Goal: Transaction & Acquisition: Book appointment/travel/reservation

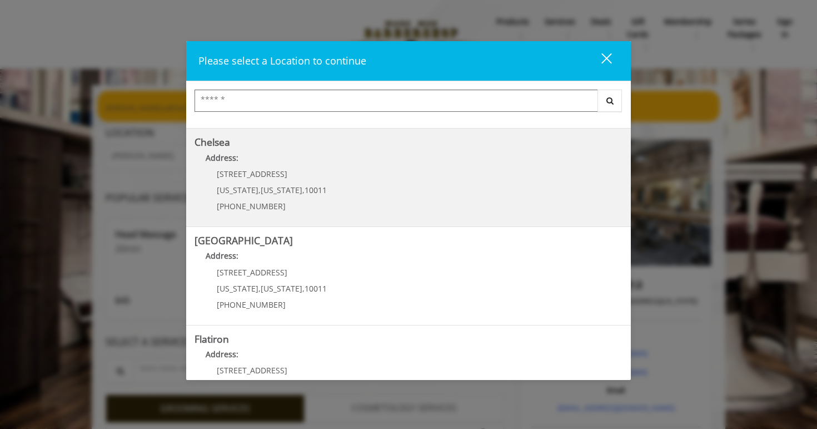
scroll to position [83, 0]
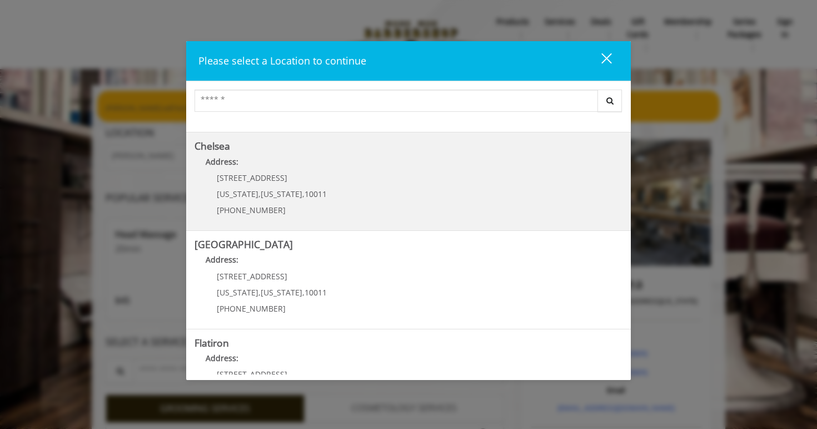
click at [353, 187] on link "Chelsea Address: [STREET_ADDRESS][US_STATE][US_STATE] (917) 639-3902" at bounding box center [409, 181] width 428 height 81
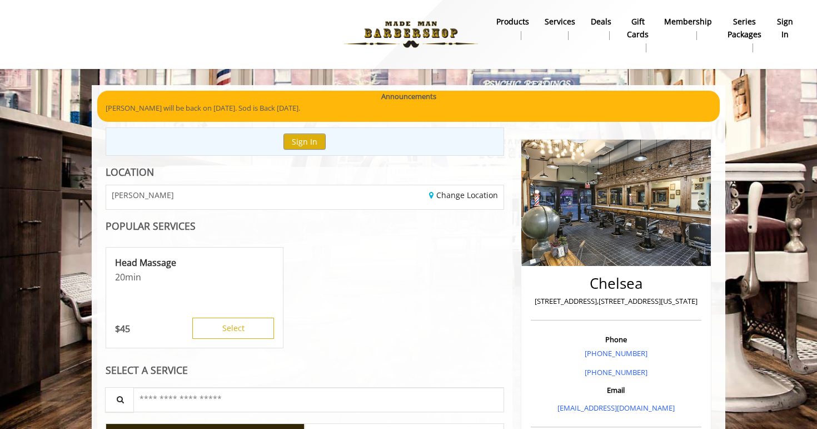
scroll to position [73, 0]
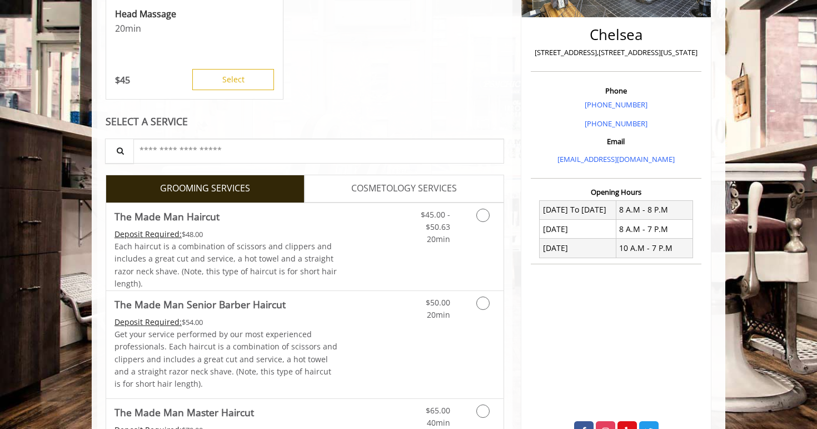
scroll to position [249, 0]
click at [464, 234] on div "Grooming services" at bounding box center [481, 223] width 45 height 43
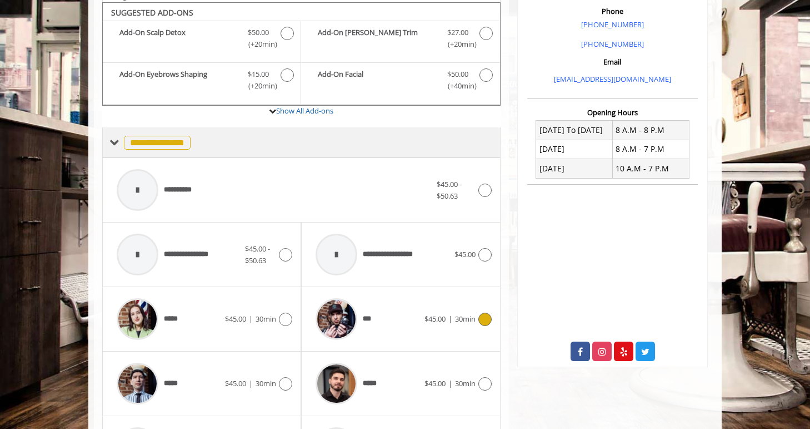
scroll to position [330, 0]
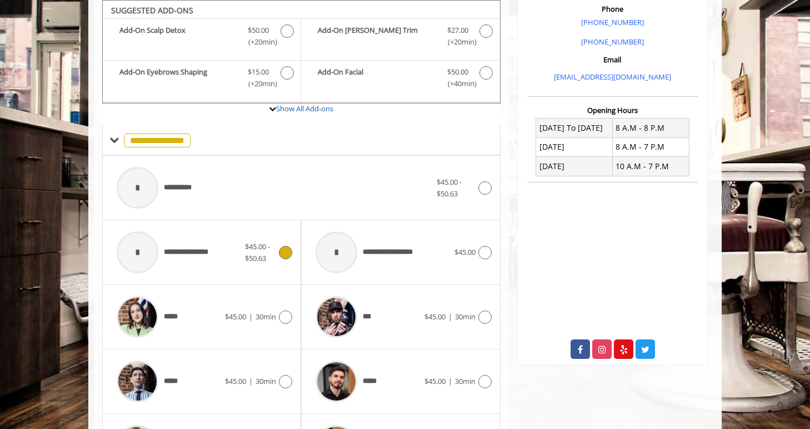
click at [187, 247] on span "**********" at bounding box center [192, 252] width 56 height 12
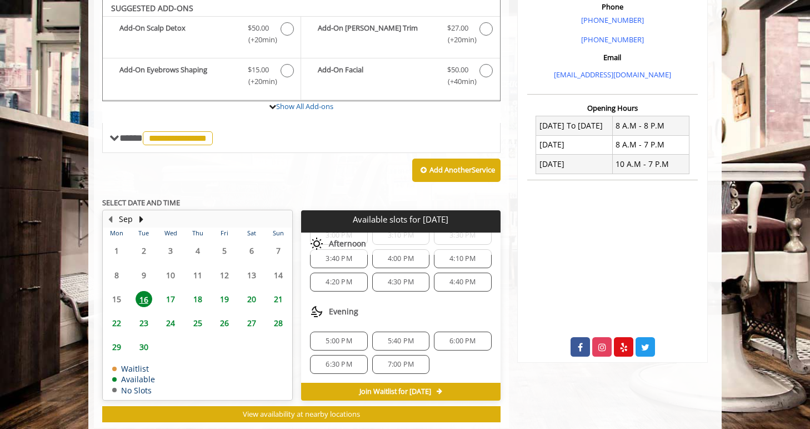
scroll to position [331, 0]
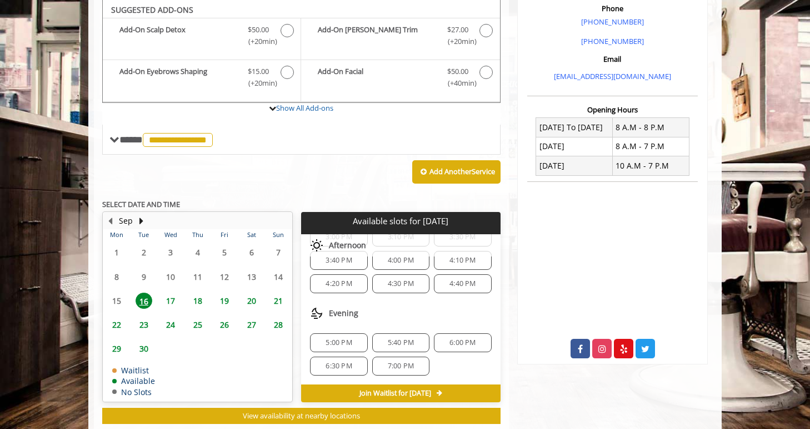
click at [459, 338] on span "6:00 PM" at bounding box center [463, 342] width 26 height 9
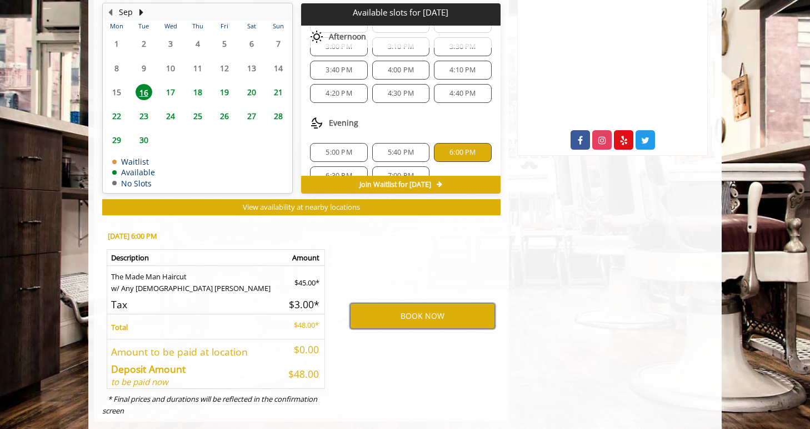
scroll to position [61, 0]
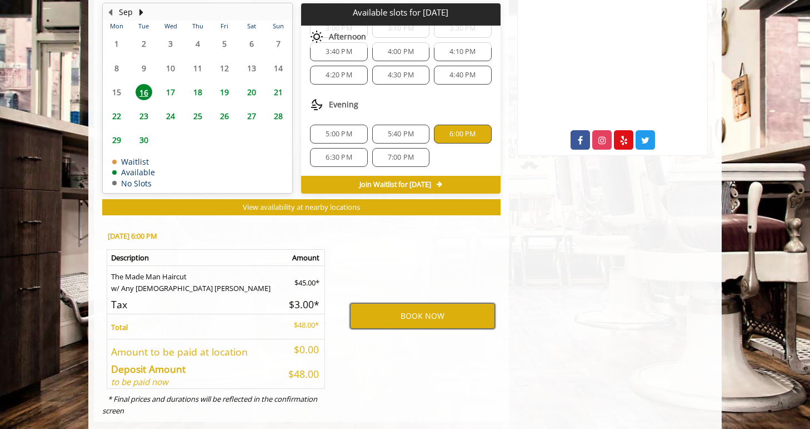
click at [466, 318] on button "BOOK NOW" at bounding box center [422, 316] width 145 height 26
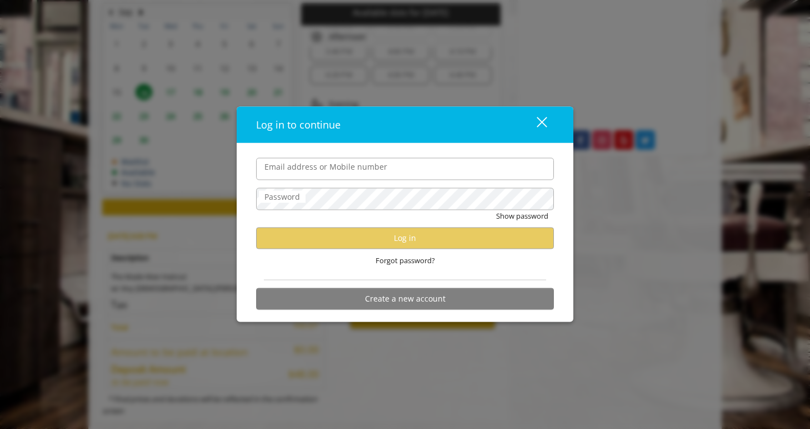
click at [386, 172] on input "Email address or Mobile number" at bounding box center [405, 168] width 298 height 22
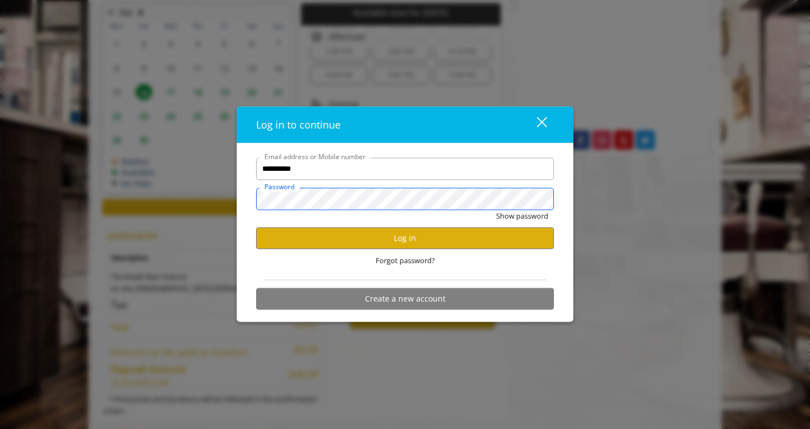
click at [496, 210] on button "Show password" at bounding box center [522, 216] width 52 height 12
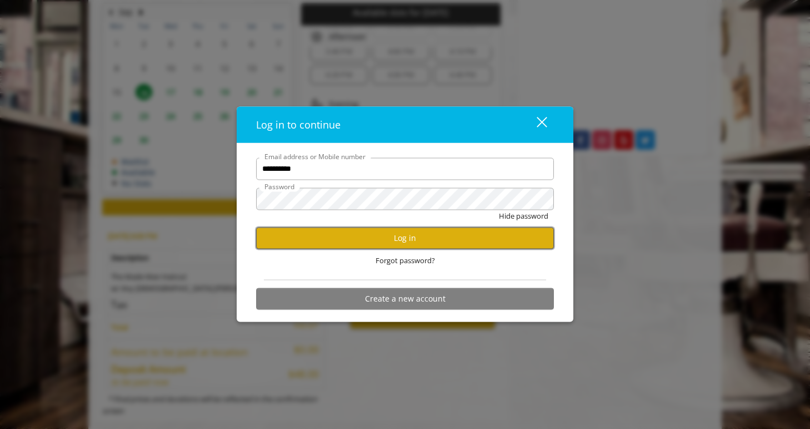
click at [391, 243] on button "Log in" at bounding box center [405, 238] width 298 height 22
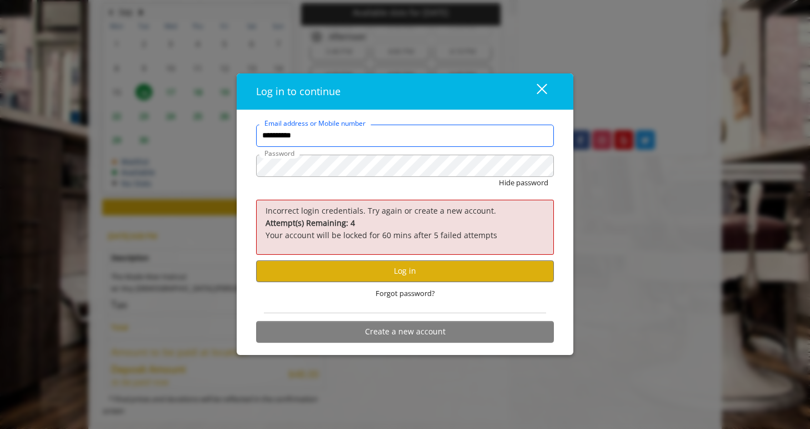
click at [366, 135] on input "**********" at bounding box center [405, 135] width 298 height 22
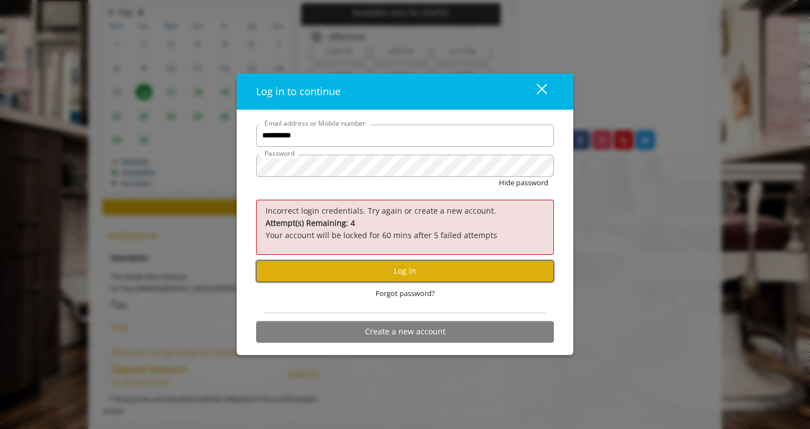
click at [361, 268] on button "Log in" at bounding box center [405, 271] width 298 height 22
click at [373, 273] on button "Log in" at bounding box center [405, 271] width 298 height 22
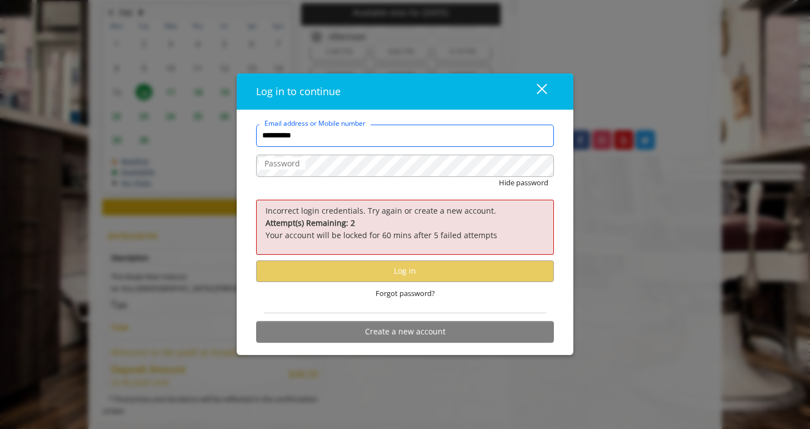
click at [361, 132] on input "**********" at bounding box center [405, 135] width 298 height 22
type input "*"
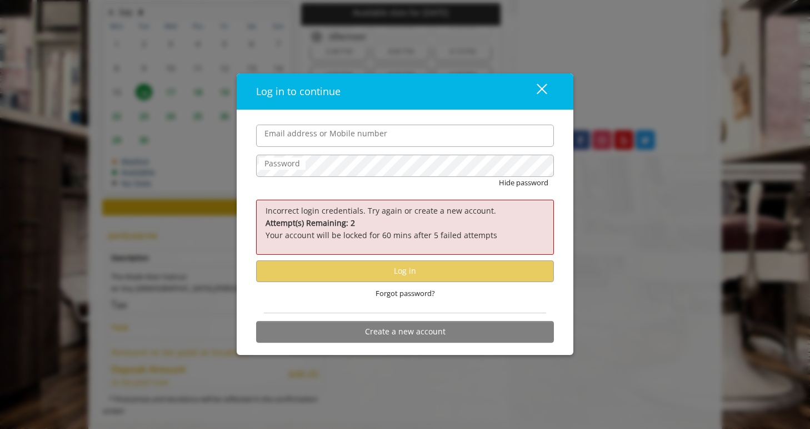
click at [385, 220] on p "Attempt(s) Remaining: 2 Your account will be locked for 60 mins after 5 failed …" at bounding box center [405, 229] width 279 height 25
click at [406, 336] on button "Create a new account" at bounding box center [405, 332] width 298 height 22
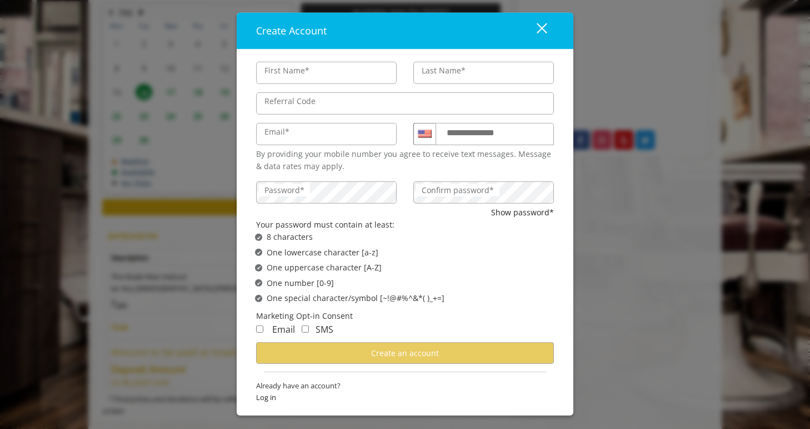
click at [538, 33] on button "close" at bounding box center [535, 30] width 38 height 23
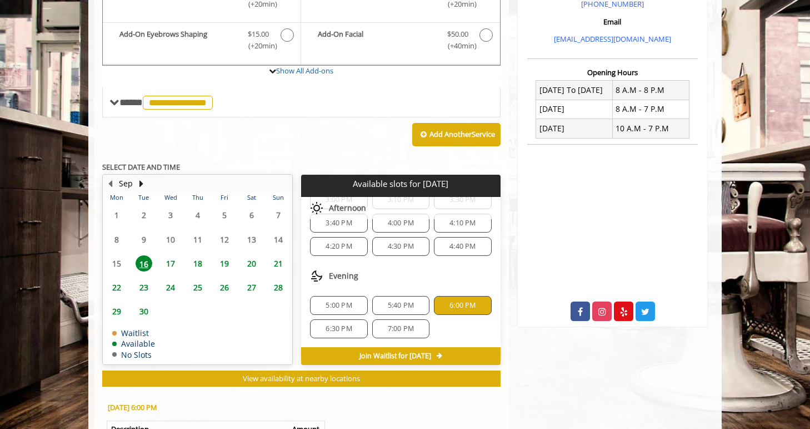
scroll to position [559, 0]
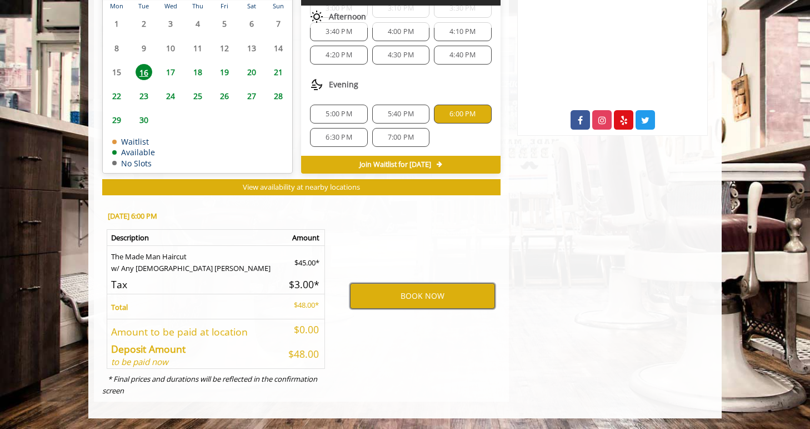
click at [437, 294] on button "BOOK NOW" at bounding box center [422, 296] width 145 height 26
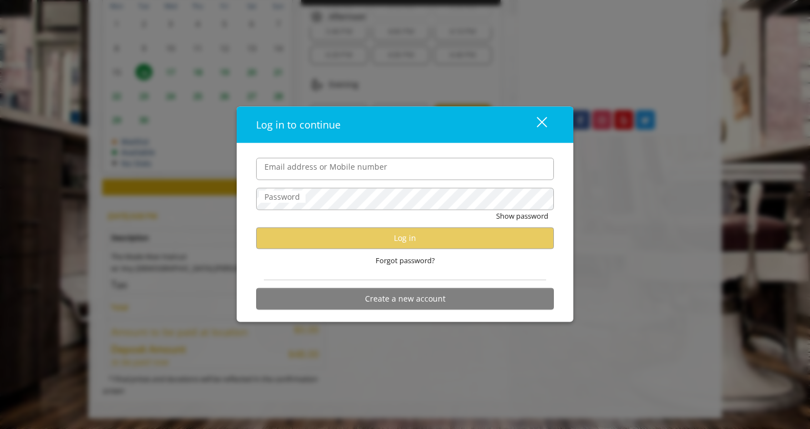
click at [371, 163] on input "Email address or Mobile number" at bounding box center [405, 168] width 298 height 22
type input "**********"
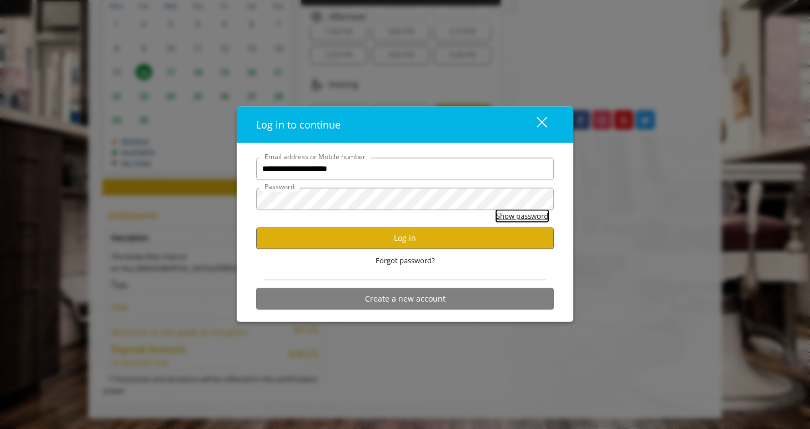
click at [531, 218] on button "Show password" at bounding box center [522, 216] width 52 height 12
click at [447, 238] on button "Log in" at bounding box center [405, 238] width 298 height 22
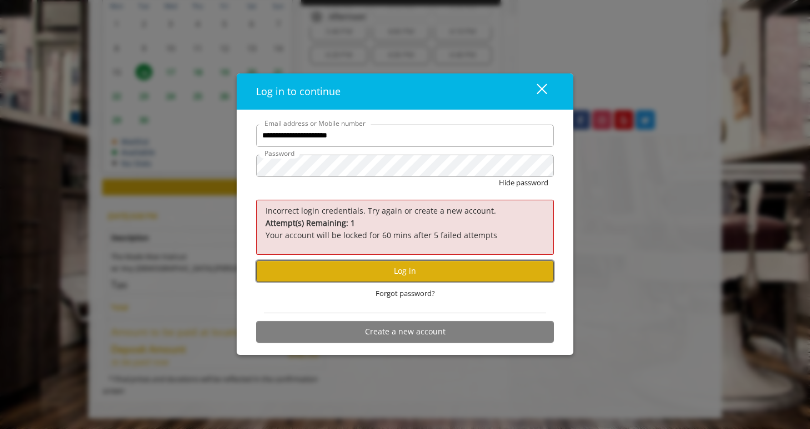
click at [402, 271] on button "Log in" at bounding box center [405, 271] width 298 height 22
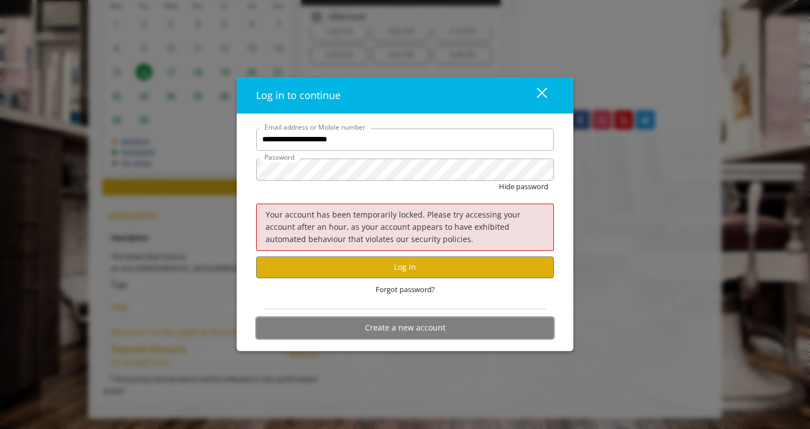
click at [406, 330] on button "Create a new account" at bounding box center [405, 328] width 298 height 22
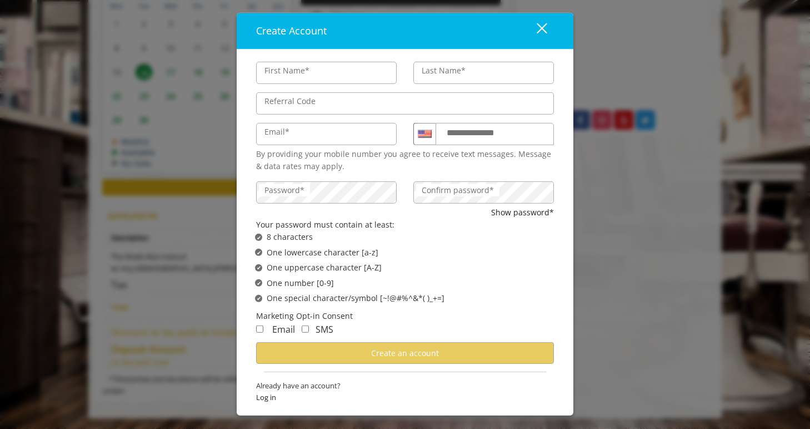
click at [304, 75] on input "First Name*" at bounding box center [326, 73] width 141 height 22
type input "****"
click at [447, 74] on label "Last Name*" at bounding box center [443, 70] width 55 height 12
click at [447, 74] on input "Last Name*" at bounding box center [484, 73] width 141 height 22
type input "*****"
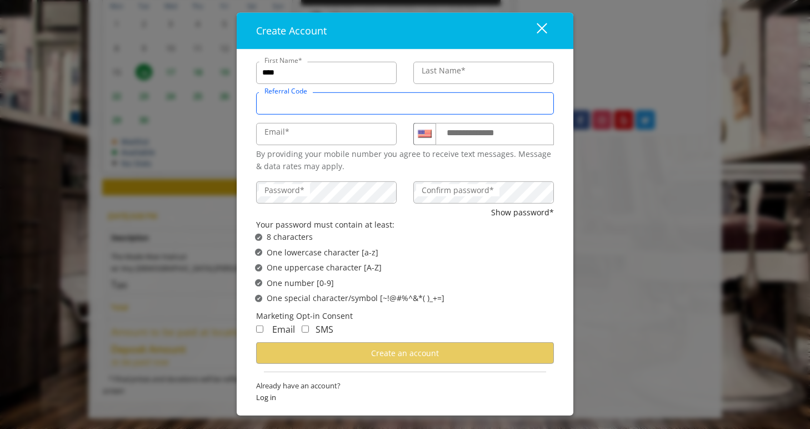
click at [421, 106] on input "Referral Code" at bounding box center [405, 103] width 298 height 22
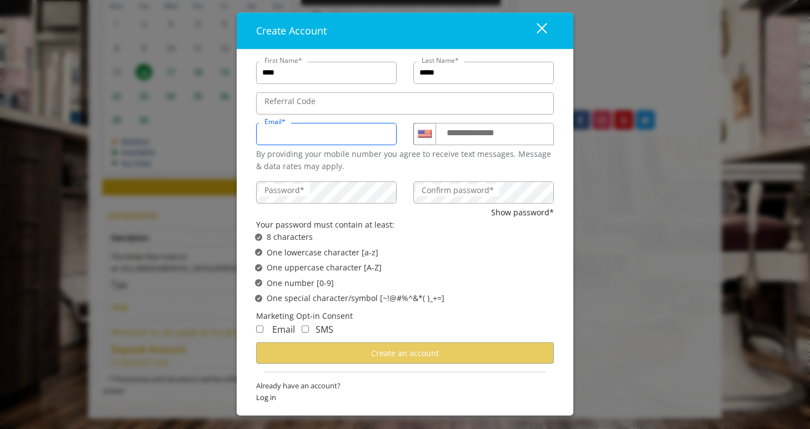
click at [322, 145] on input "Email*" at bounding box center [326, 134] width 141 height 22
type input "*"
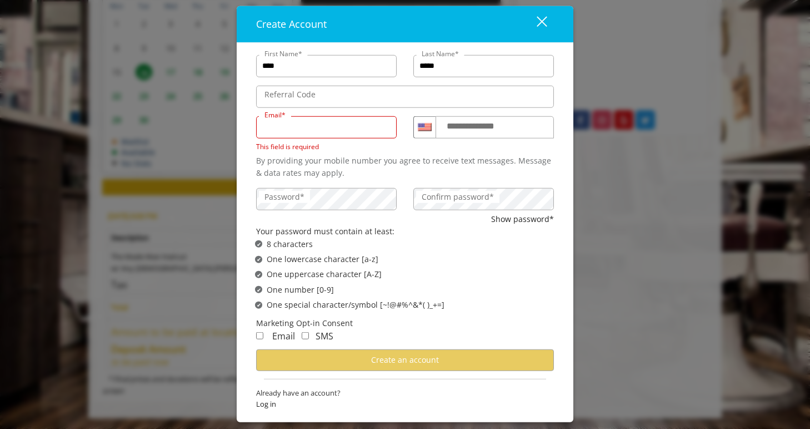
click at [343, 122] on input "Email*" at bounding box center [326, 127] width 141 height 22
type input "**********"
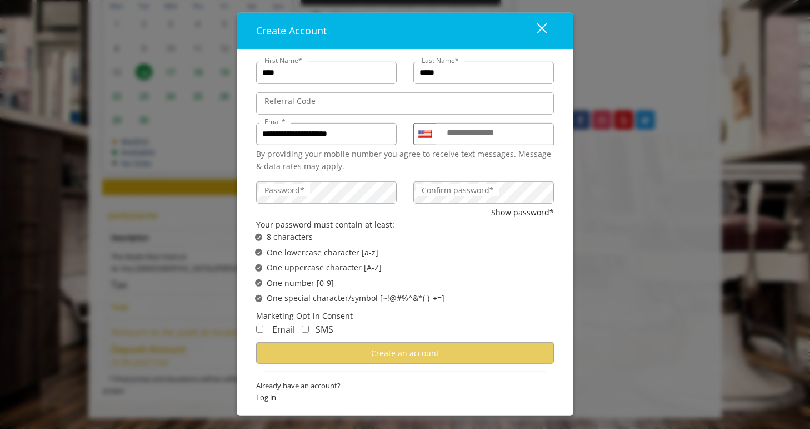
click at [464, 129] on label "**********" at bounding box center [481, 133] width 80 height 14
click at [464, 129] on input "**********" at bounding box center [495, 134] width 118 height 22
type input "**********"
click at [451, 185] on label "Confirm password*" at bounding box center [457, 189] width 83 height 12
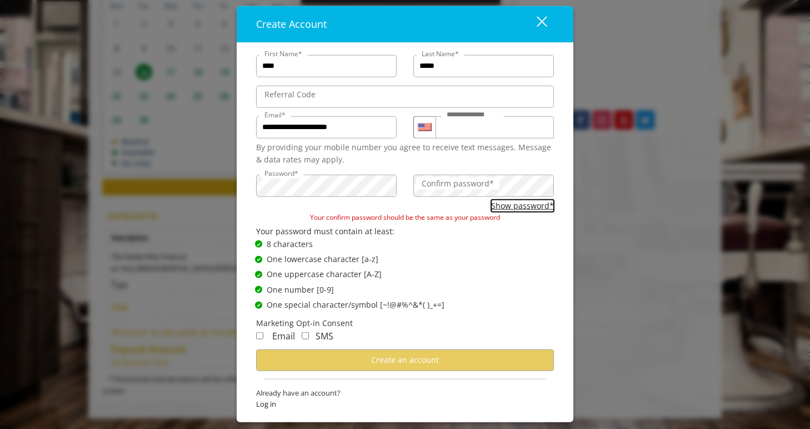
click at [517, 204] on button "Show password*" at bounding box center [522, 205] width 63 height 12
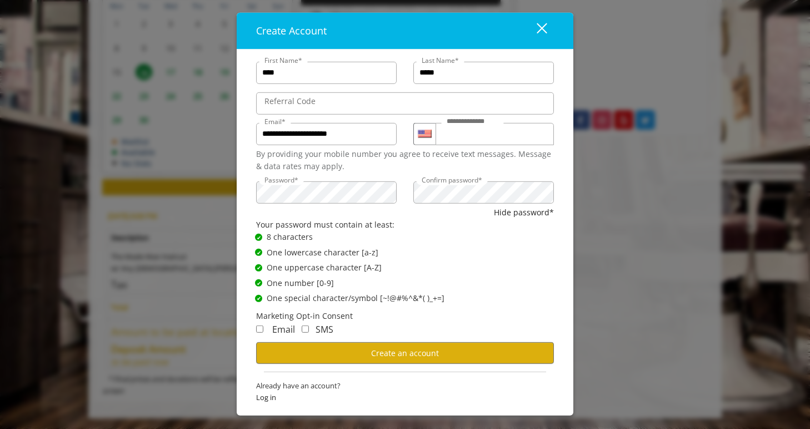
click at [515, 230] on div "Your password must contain at least:" at bounding box center [405, 224] width 298 height 12
click at [312, 329] on div "SMS" at bounding box center [314, 329] width 38 height 14
click at [275, 332] on span "Email" at bounding box center [283, 329] width 23 height 12
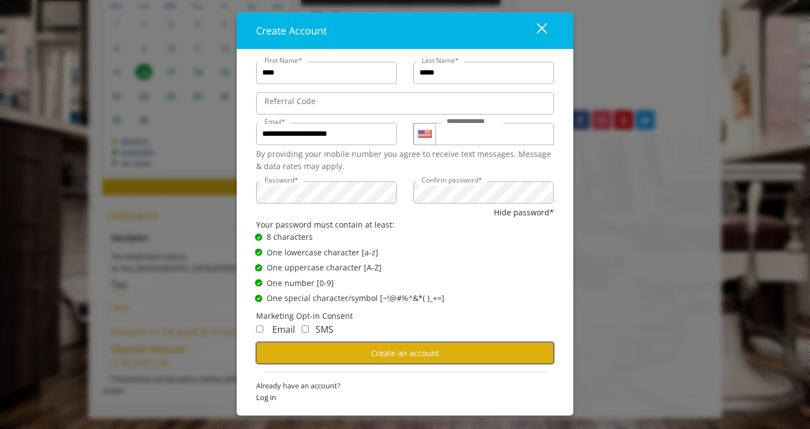
click at [326, 360] on button "Create an account" at bounding box center [405, 353] width 298 height 22
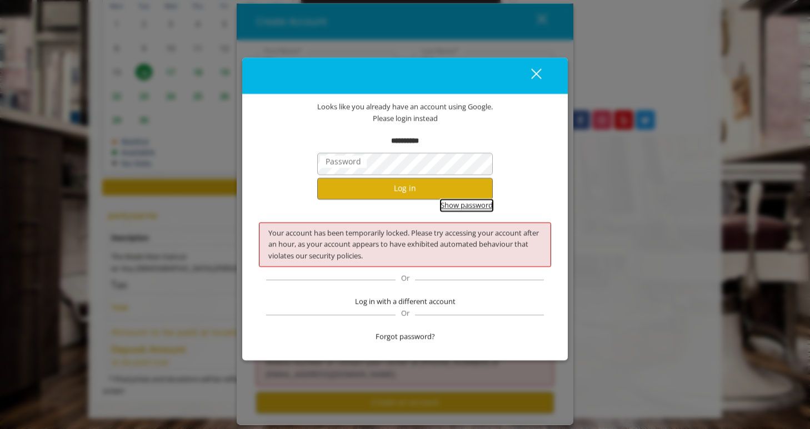
click at [463, 202] on button "Show password" at bounding box center [467, 205] width 52 height 12
click at [446, 186] on button "Log in" at bounding box center [405, 188] width 176 height 22
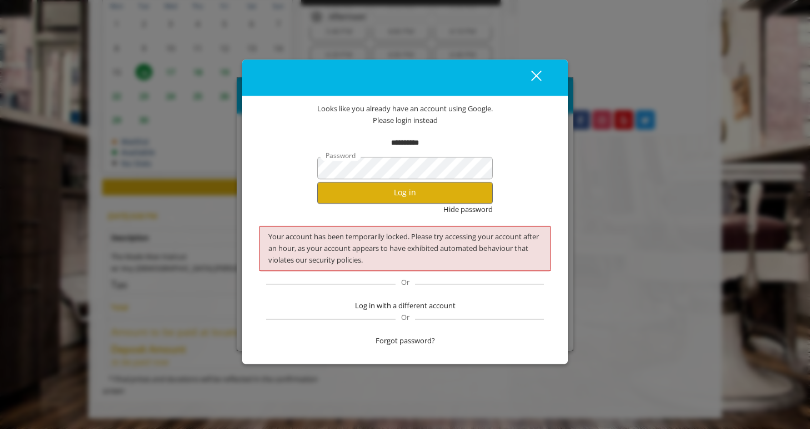
click at [444, 155] on div "Password" at bounding box center [405, 165] width 292 height 33
click at [379, 307] on span "Log in with a different account" at bounding box center [405, 306] width 101 height 12
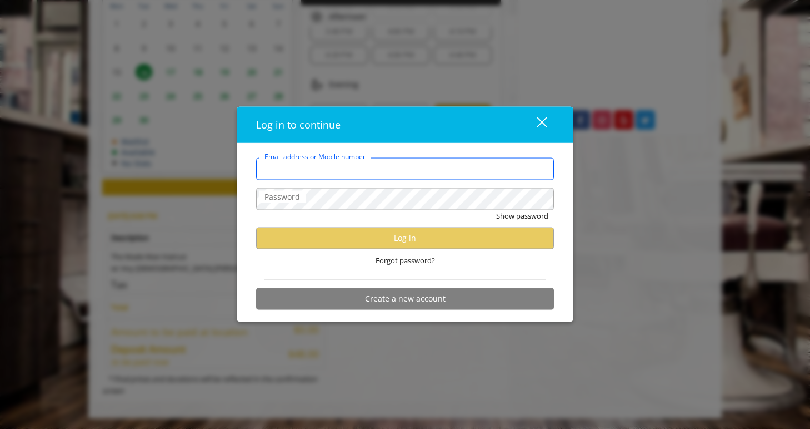
click at [372, 175] on input "Email address or Mobile number" at bounding box center [405, 168] width 298 height 22
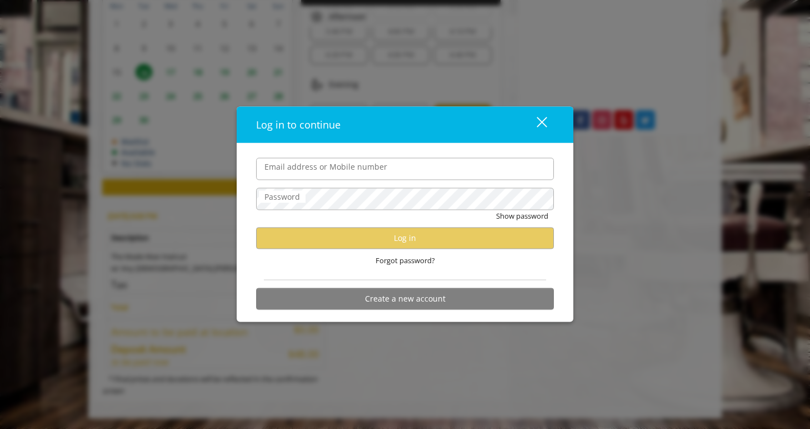
click at [467, 89] on div "Log in to continue close Email address or Mobile number Password Show password …" at bounding box center [405, 214] width 810 height 429
click at [556, 121] on div "Log in to continue close" at bounding box center [405, 124] width 337 height 37
click at [544, 121] on div "close dialog" at bounding box center [542, 122] width 11 height 11
